Goal: Browse casually

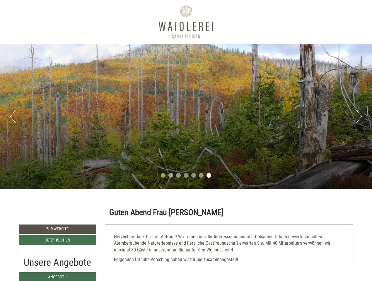
click at [186, 140] on div "Previous Next 1 2 3 4 5 6 7" at bounding box center [186, 116] width 372 height 145
click at [13, 116] on button "Previous" at bounding box center [13, 116] width 6 height 15
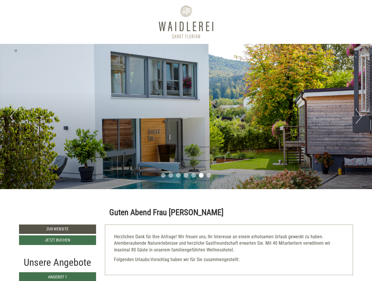
click at [186, 116] on div "Previous Next 1 2 3 4 5 6 7" at bounding box center [186, 116] width 372 height 145
click at [358, 116] on button "Next" at bounding box center [358, 116] width 6 height 15
click at [163, 175] on li "1" at bounding box center [163, 175] width 5 height 5
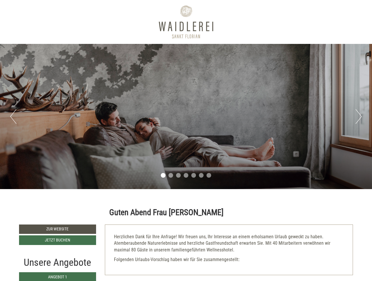
click at [171, 175] on li "2" at bounding box center [170, 175] width 5 height 5
click at [178, 175] on li "3" at bounding box center [178, 175] width 5 height 5
click at [186, 175] on li "4" at bounding box center [185, 175] width 5 height 5
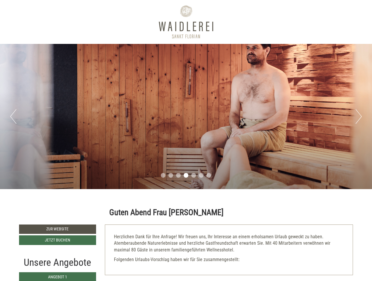
click at [193, 175] on li "5" at bounding box center [193, 175] width 5 height 5
click at [201, 175] on li "6" at bounding box center [201, 175] width 5 height 5
